Goal: Navigation & Orientation: Find specific page/section

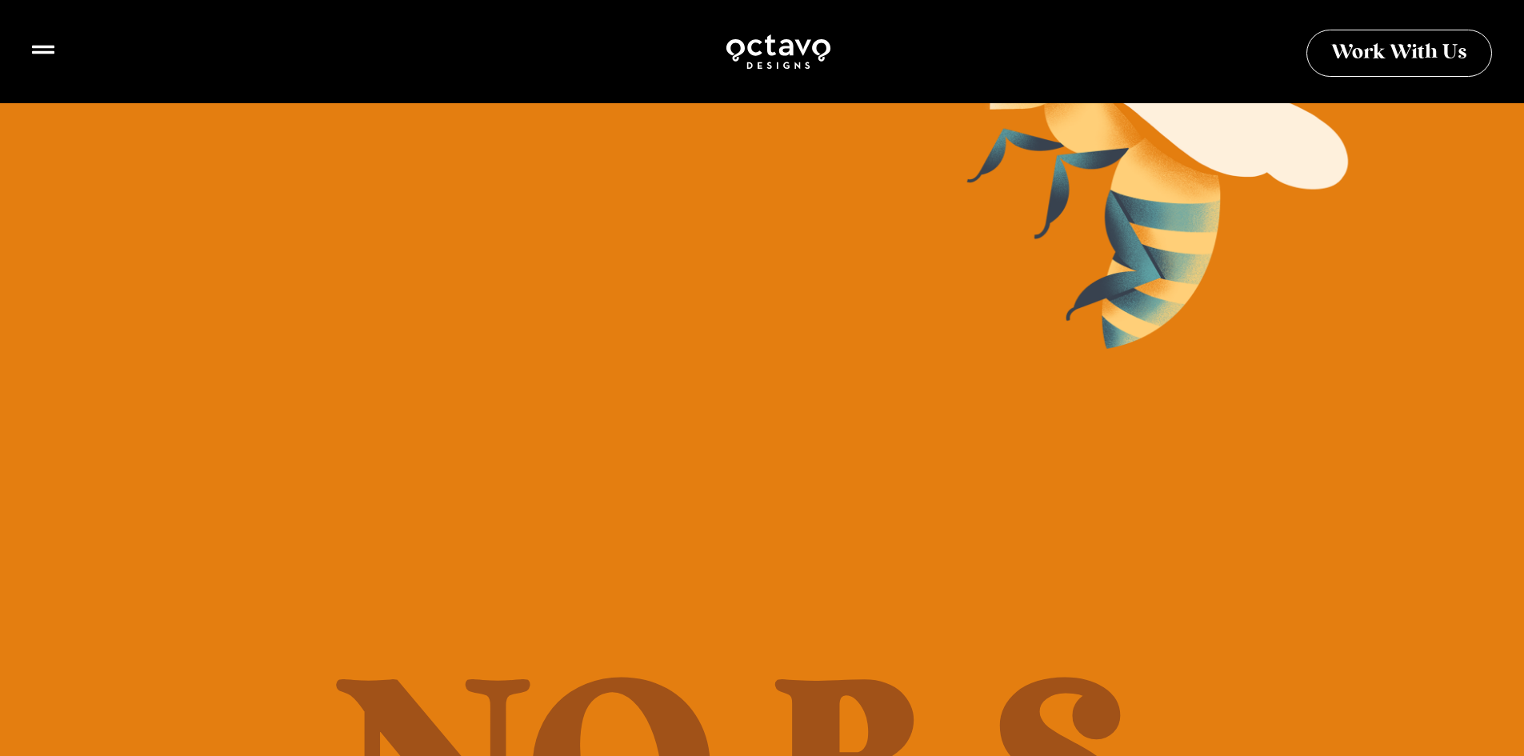
scroll to position [349, 0]
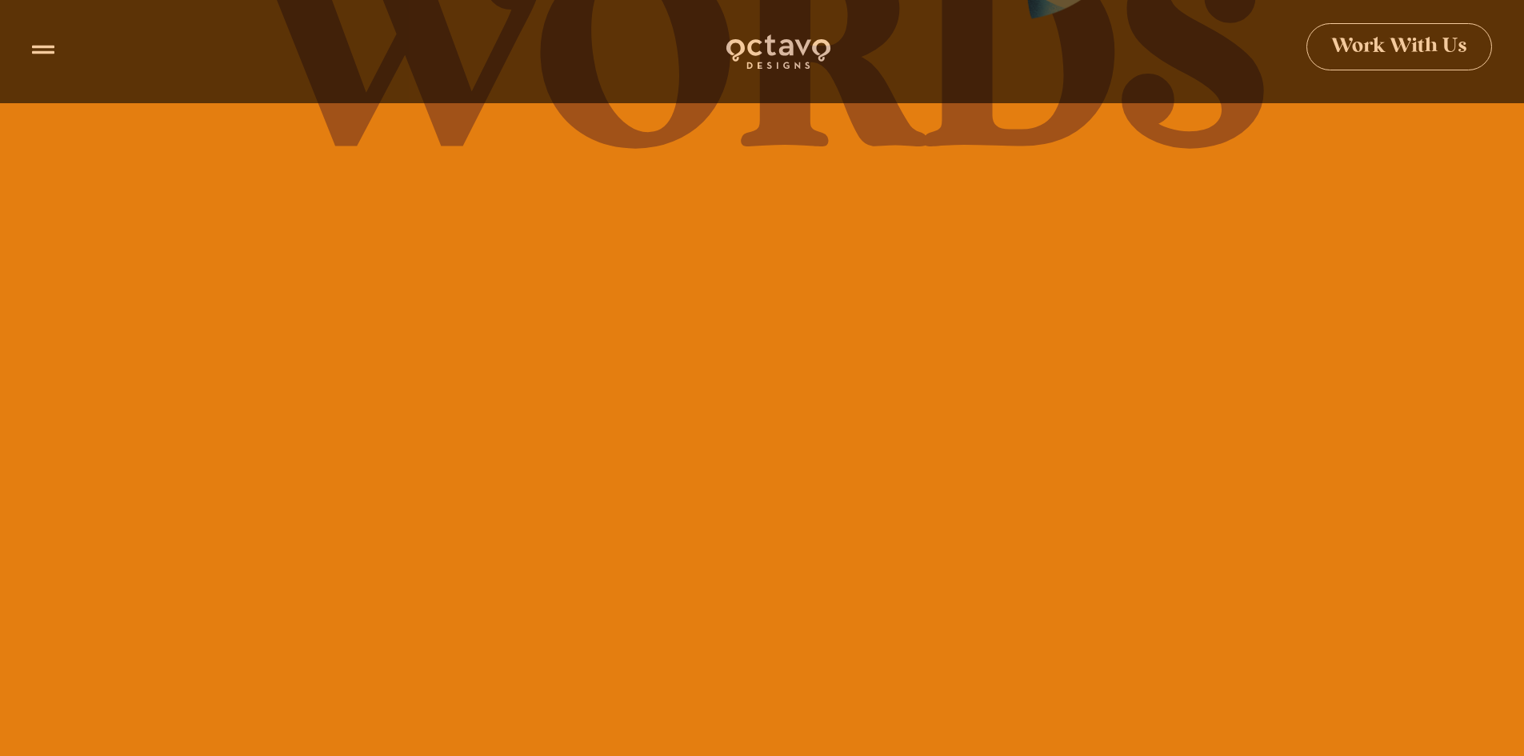
click at [1393, 49] on span "Work With Us" at bounding box center [1400, 47] width 136 height 20
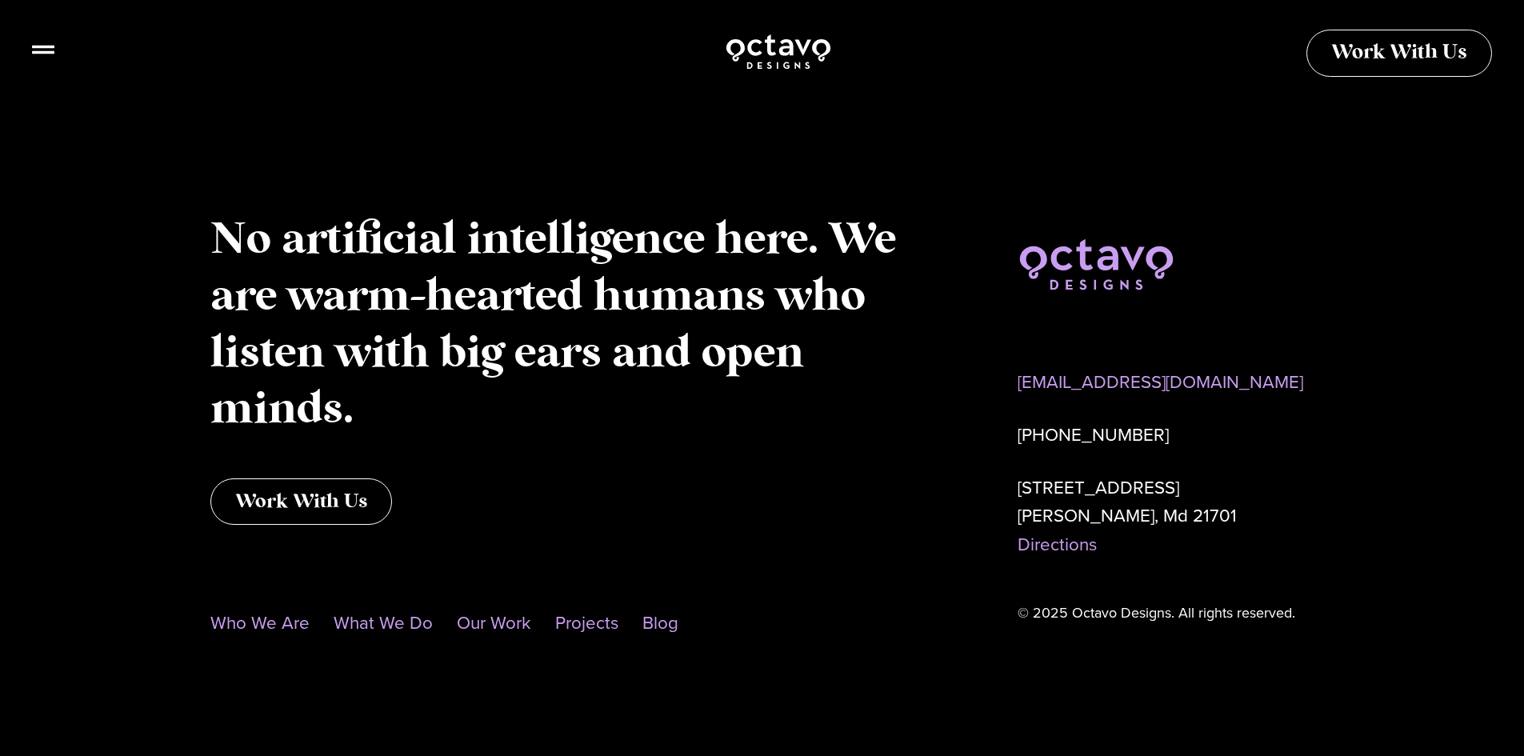
scroll to position [1372, 0]
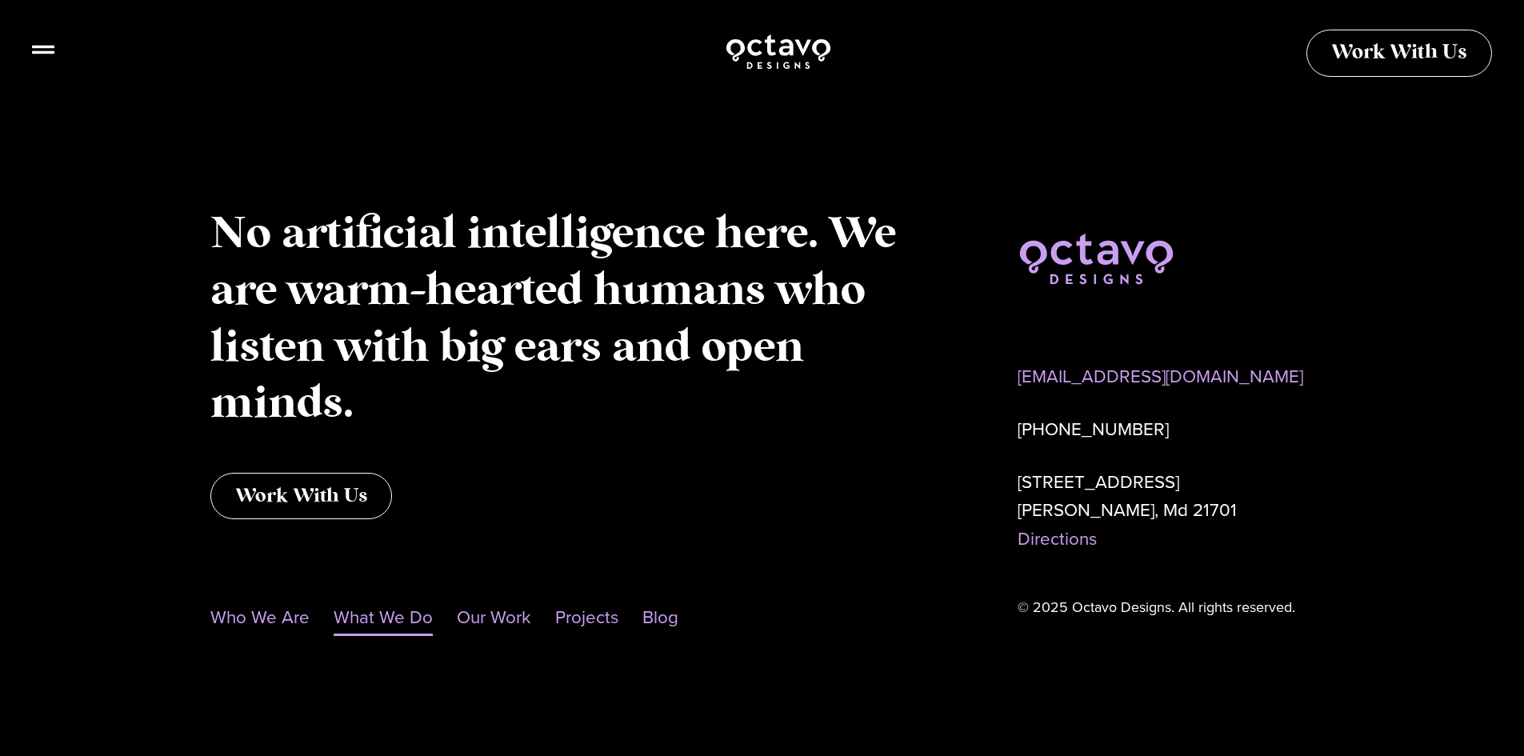
click at [387, 621] on link "What We Do" at bounding box center [383, 617] width 99 height 37
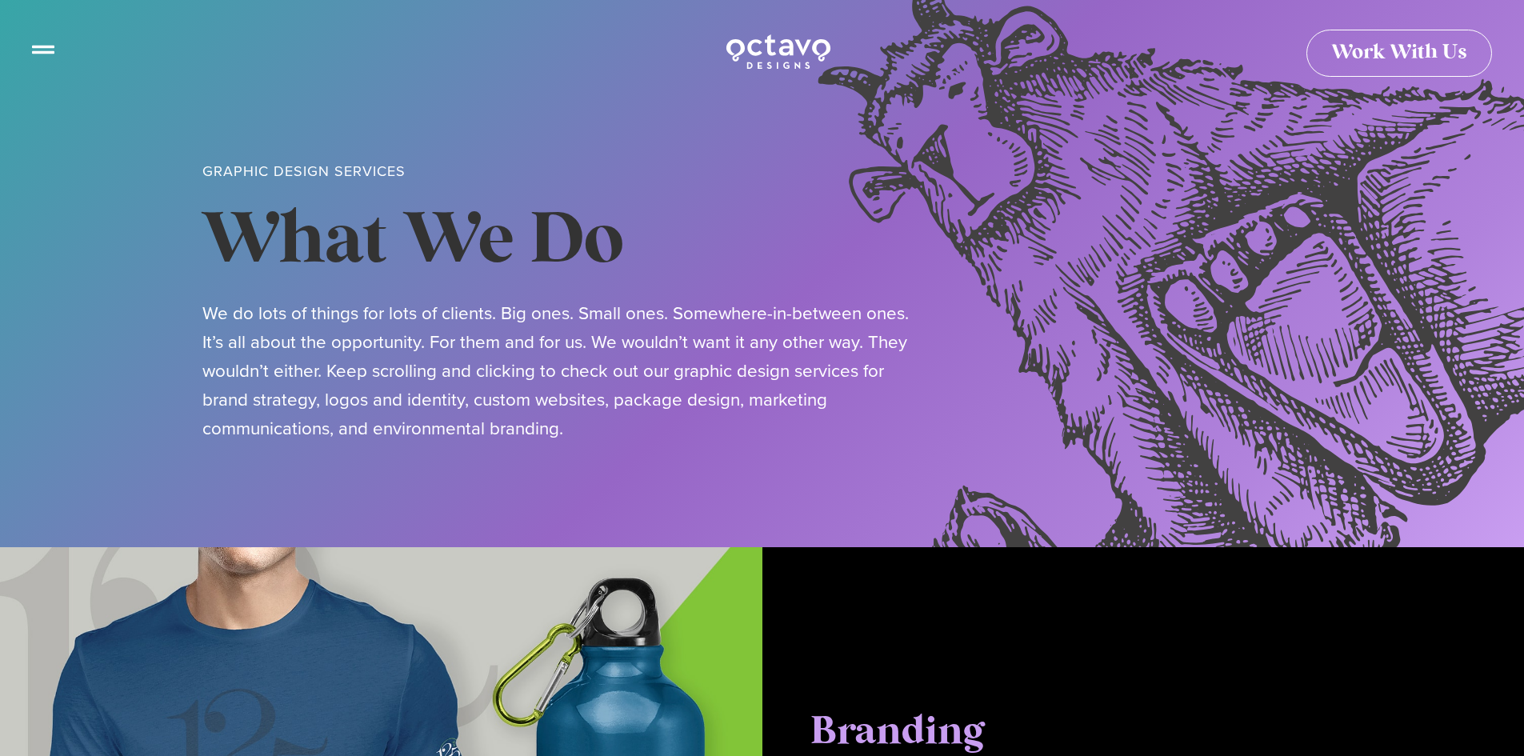
click at [37, 49] on icon at bounding box center [43, 43] width 22 height 22
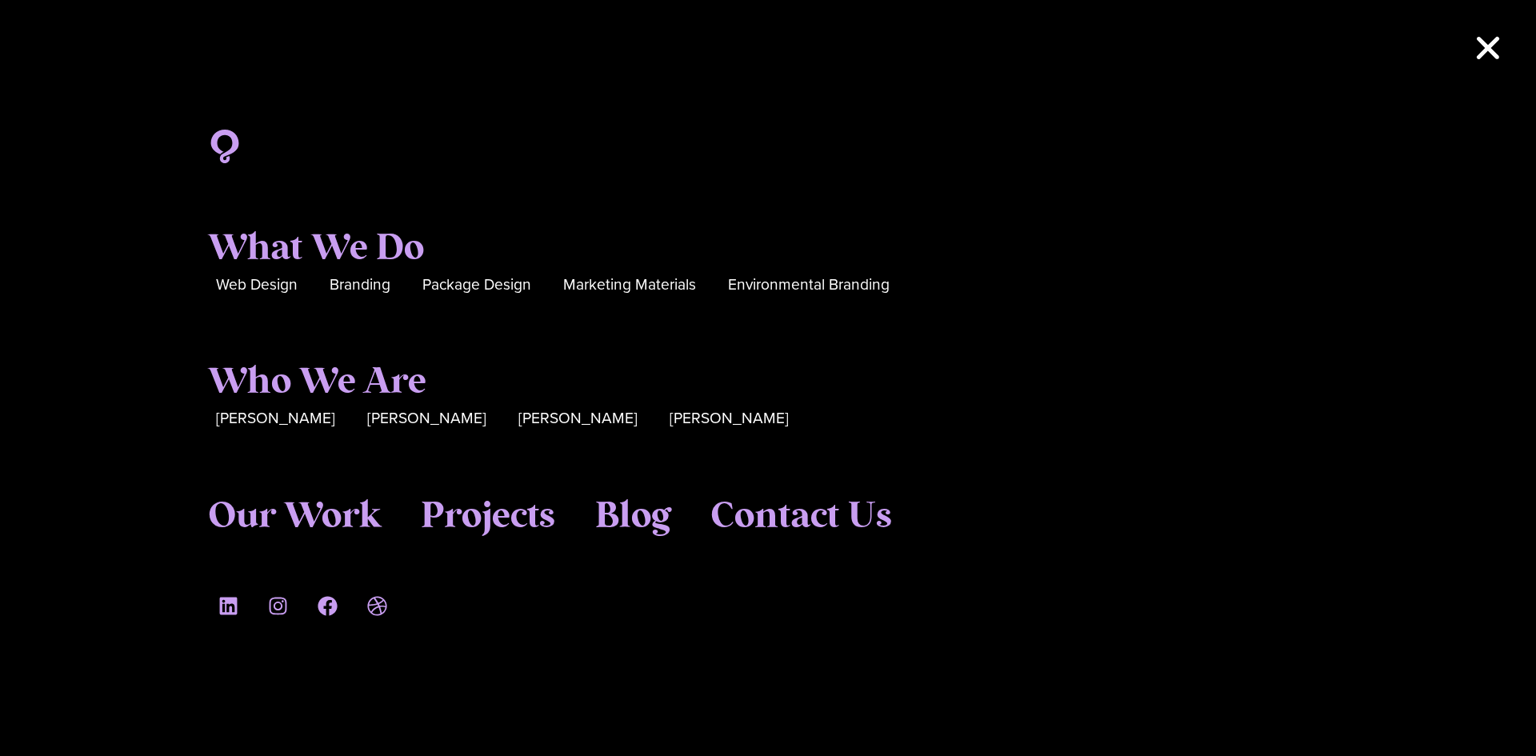
click at [1473, 42] on div "What We Do Web Design Branding Package Design Marketing Materials Environmental…" at bounding box center [768, 378] width 1536 height 756
click at [1489, 39] on icon "Close" at bounding box center [1488, 48] width 32 height 32
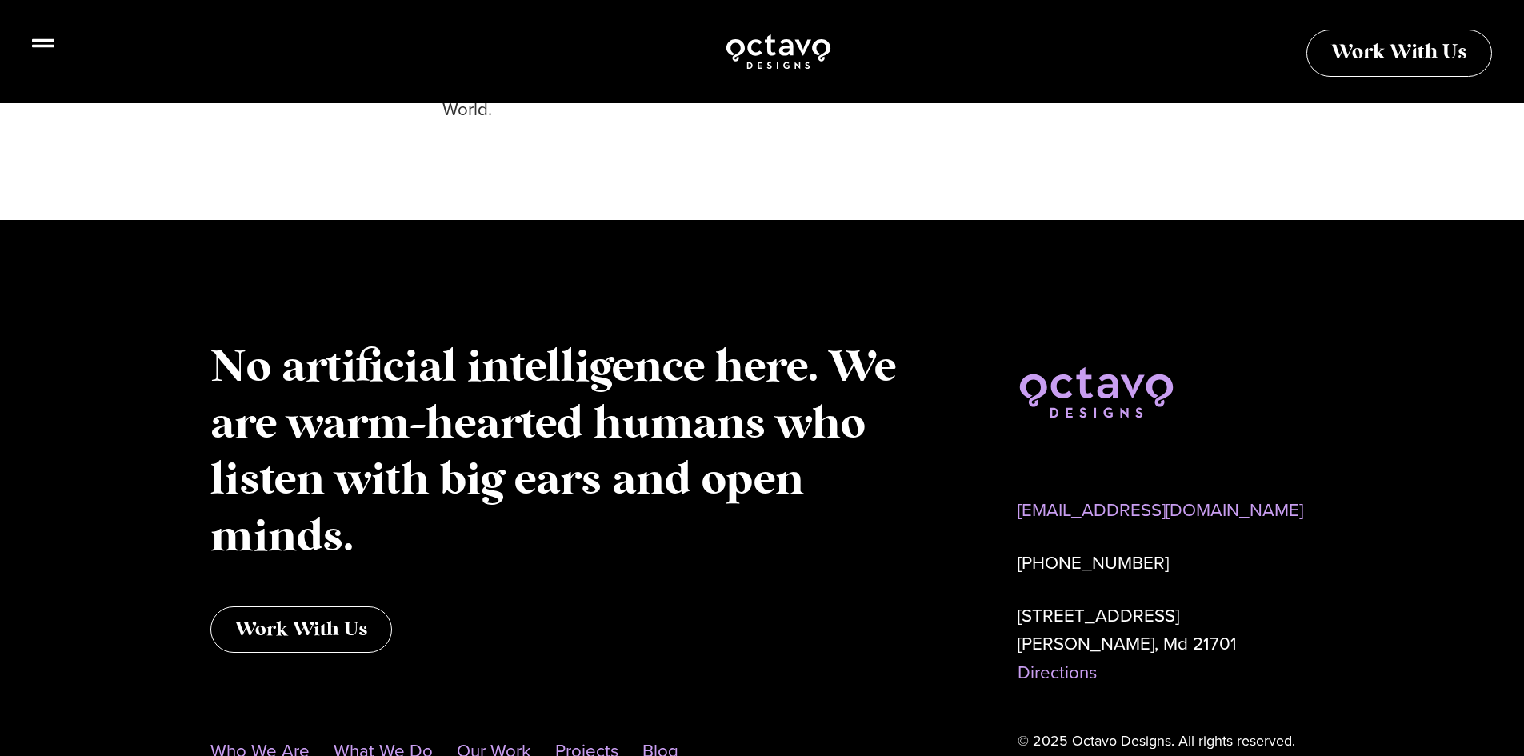
scroll to position [5046, 0]
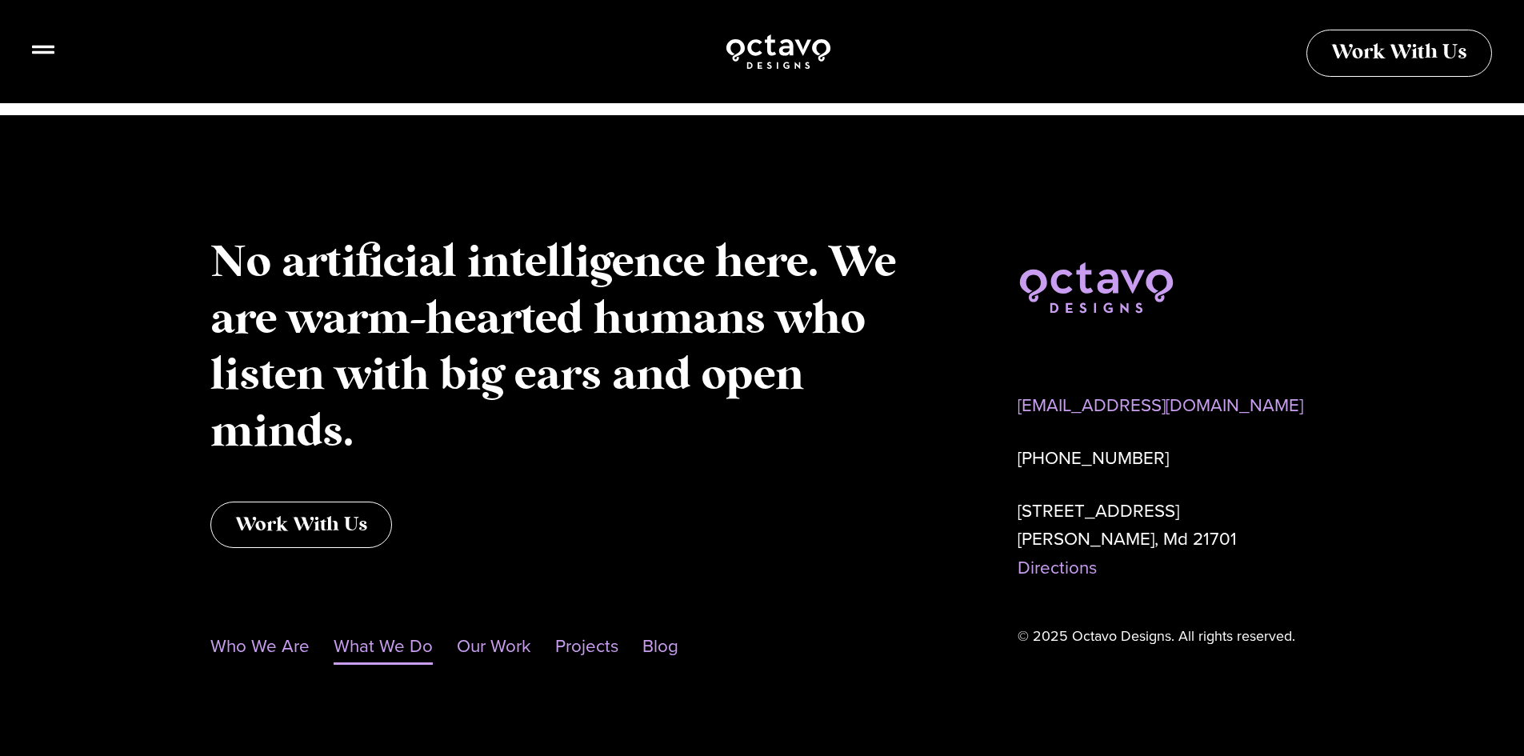
click at [1093, 444] on p "[PHONE_NUMBER]" at bounding box center [1166, 458] width 297 height 29
click at [1092, 444] on p "[PHONE_NUMBER]" at bounding box center [1166, 458] width 297 height 29
click at [1089, 497] on p "[STREET_ADDRESS] Directions" at bounding box center [1166, 540] width 297 height 86
click at [588, 628] on link "Projects" at bounding box center [586, 646] width 63 height 37
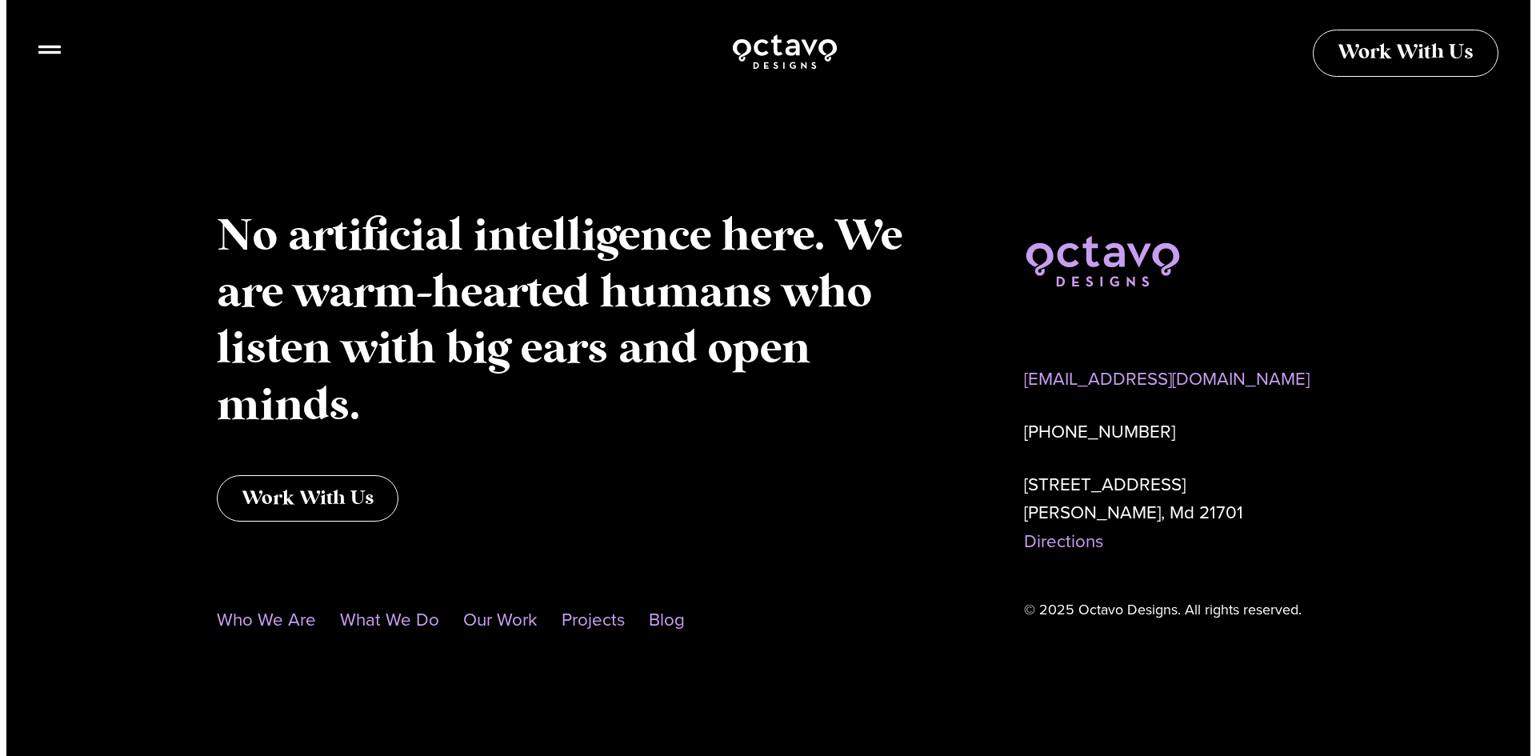
scroll to position [2947, 0]
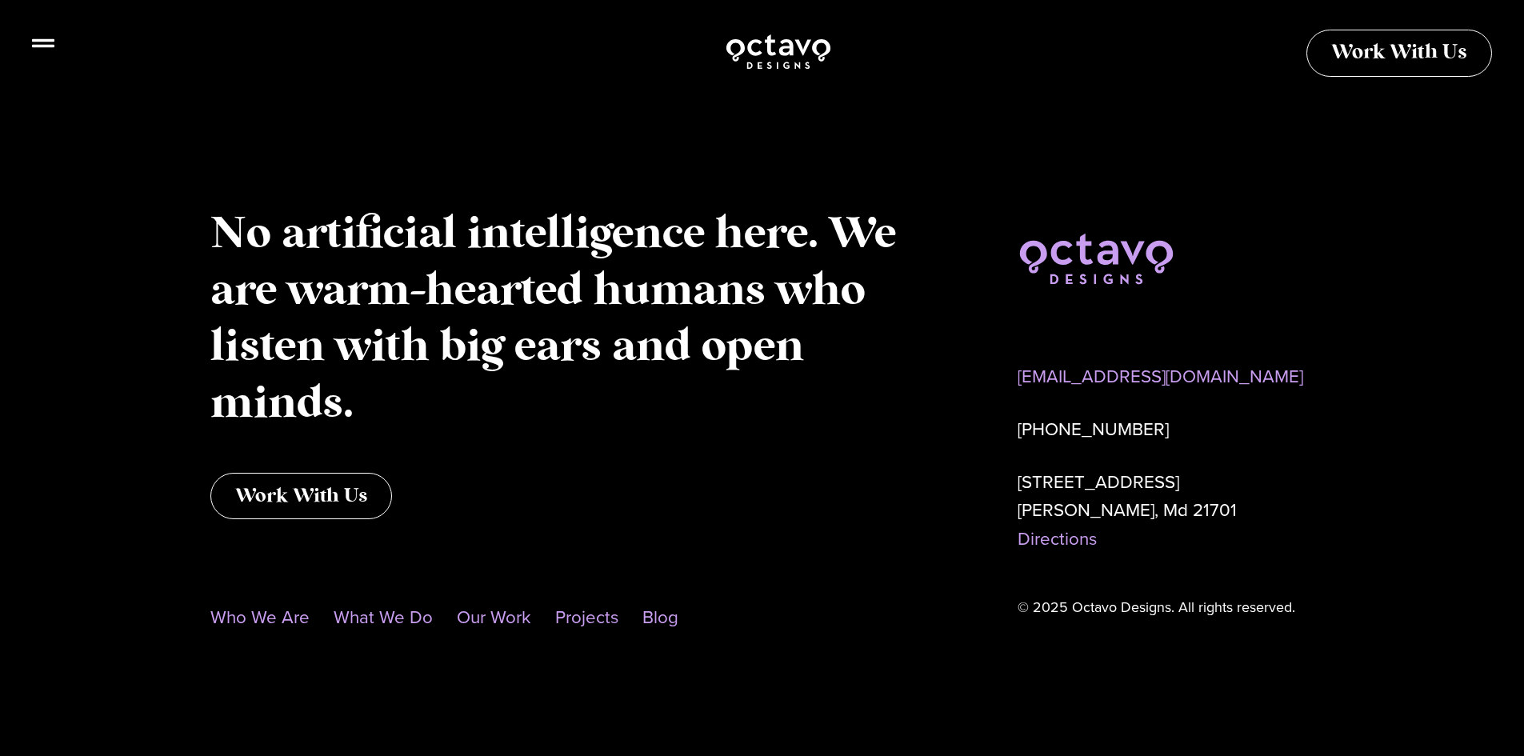
click at [35, 42] on icon at bounding box center [43, 43] width 22 height 9
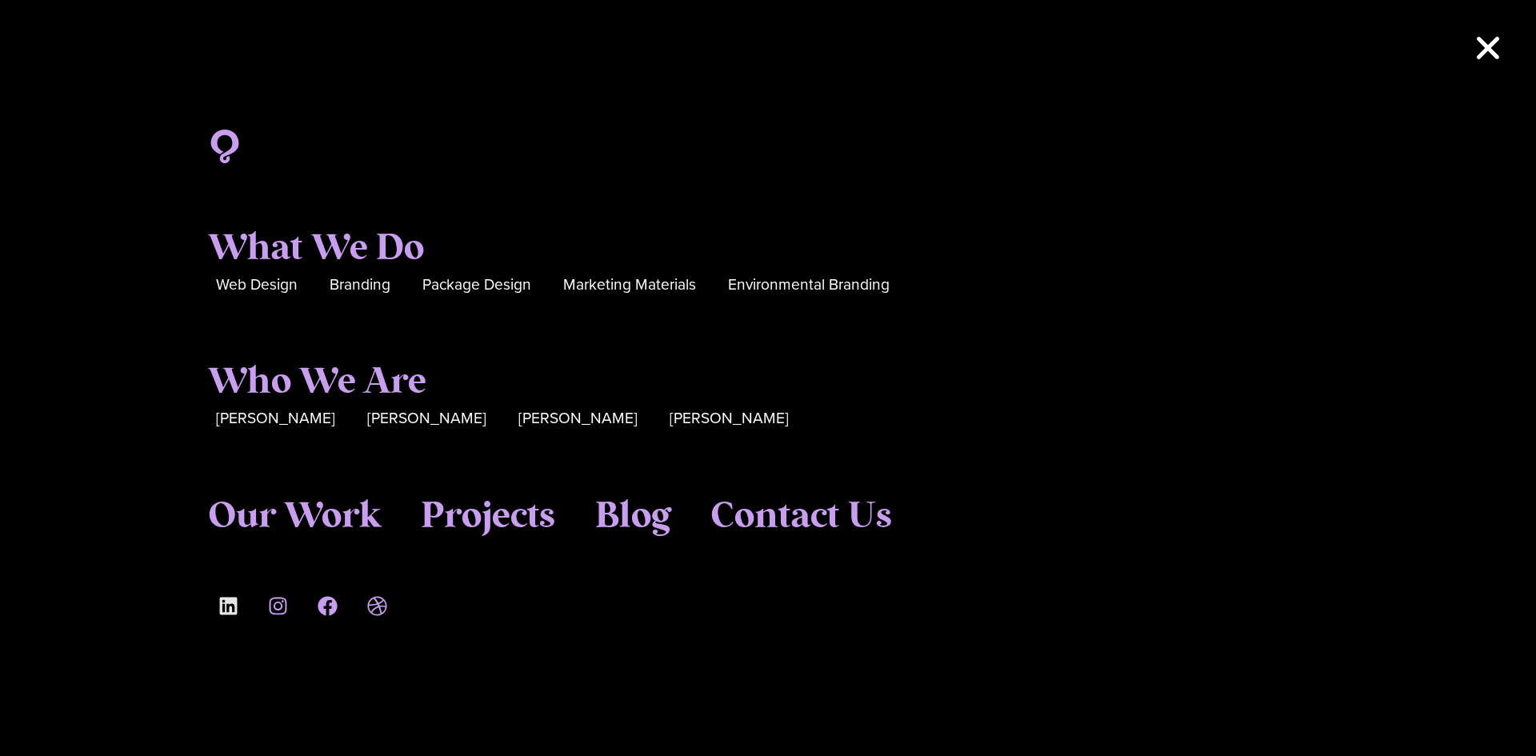
click at [234, 609] on icon at bounding box center [228, 607] width 18 height 18
